Goal: Transaction & Acquisition: Download file/media

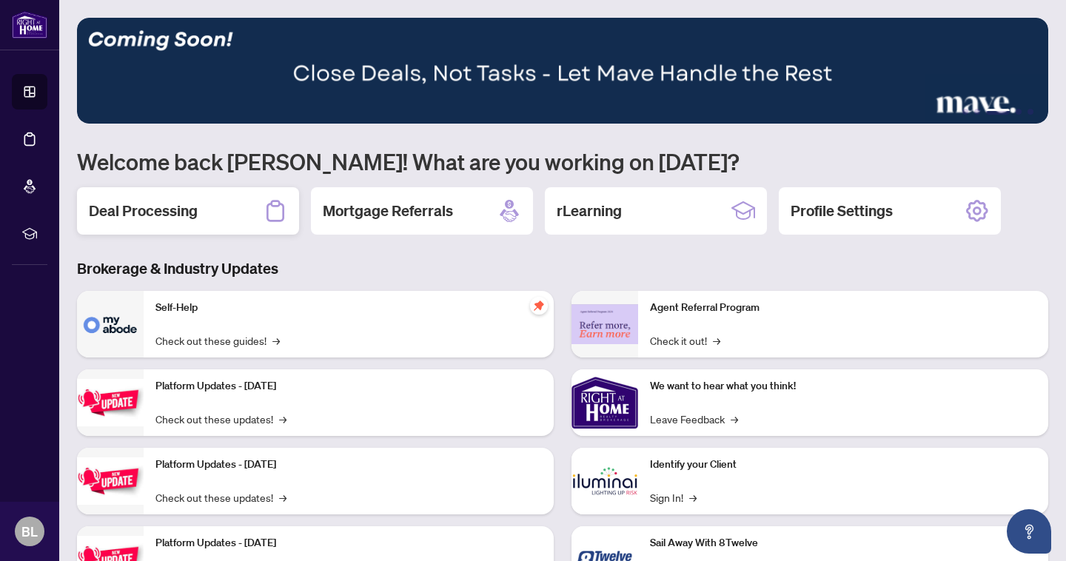
click at [228, 213] on div "Deal Processing" at bounding box center [188, 210] width 222 height 47
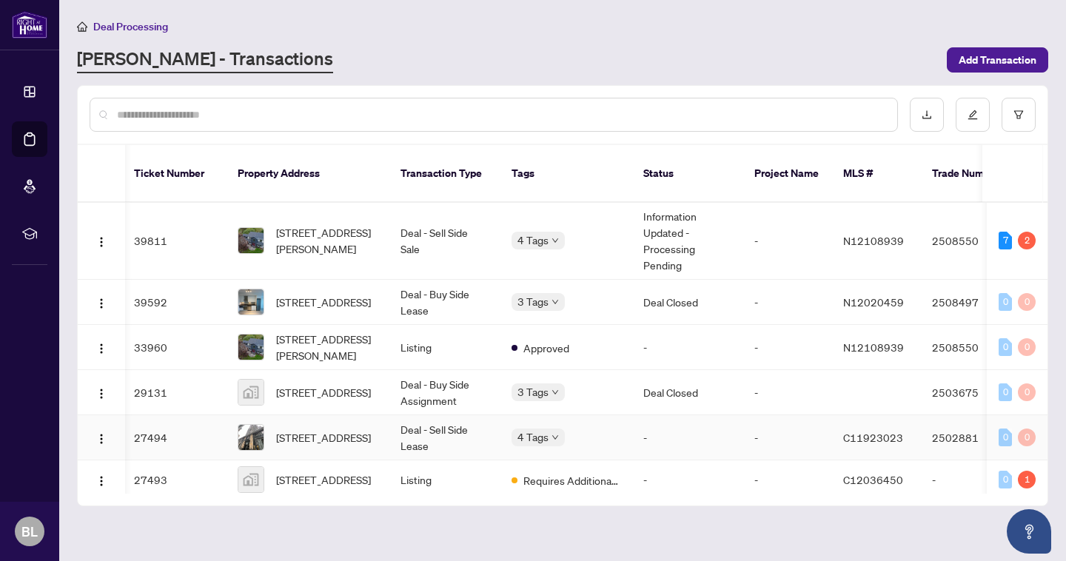
scroll to position [307, 3]
click at [662, 390] on td "Deal Closed" at bounding box center [687, 393] width 111 height 45
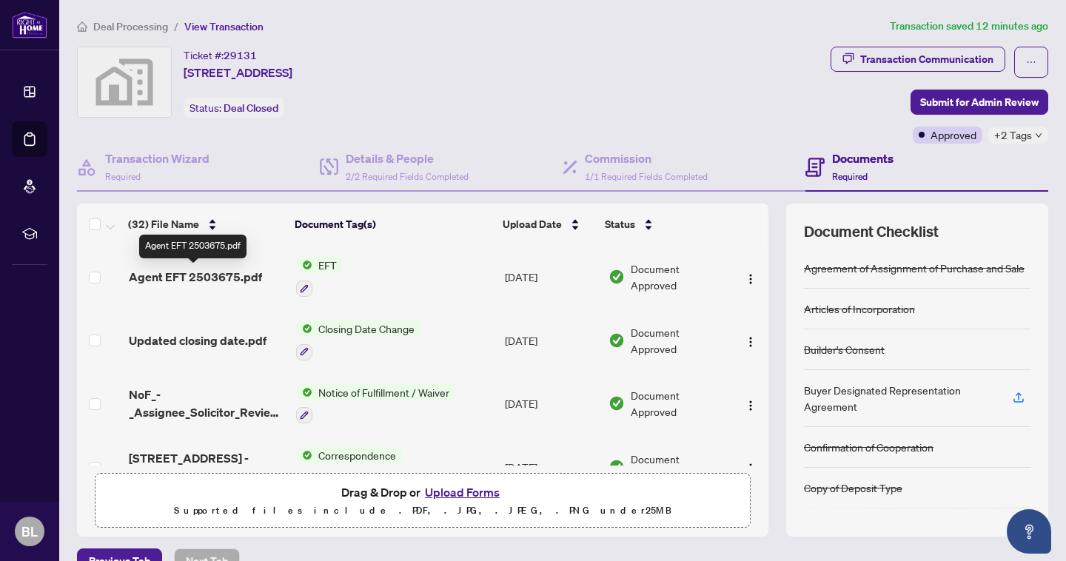
click at [215, 272] on span "Agent EFT 2503675.pdf" at bounding box center [195, 277] width 133 height 18
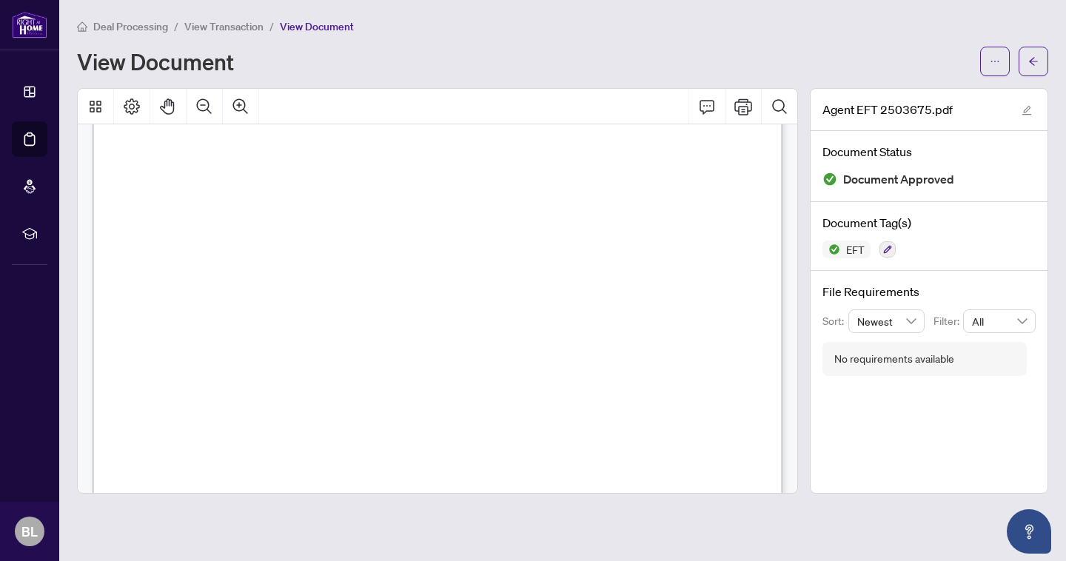
scroll to position [72, 0]
